Goal: Check status: Check status

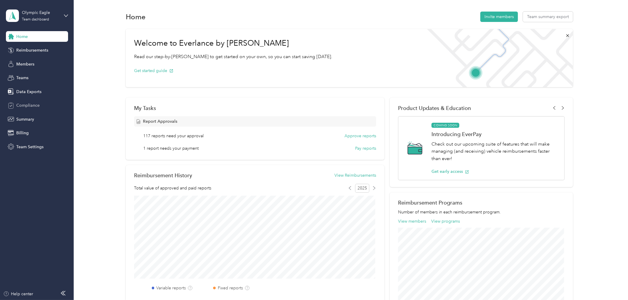
click at [33, 102] on span "Compliance" at bounding box center [27, 105] width 23 height 6
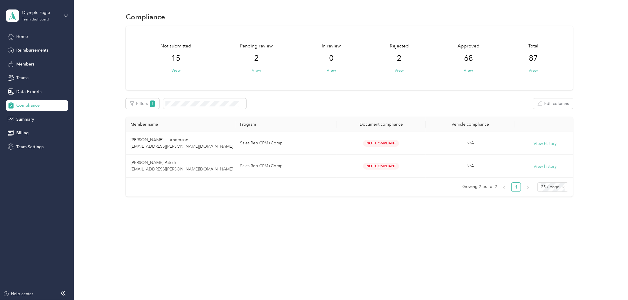
click at [253, 70] on button "View" at bounding box center [256, 70] width 9 height 6
click at [31, 33] on div "Home" at bounding box center [37, 36] width 62 height 11
